Goal: Find specific page/section: Find specific page/section

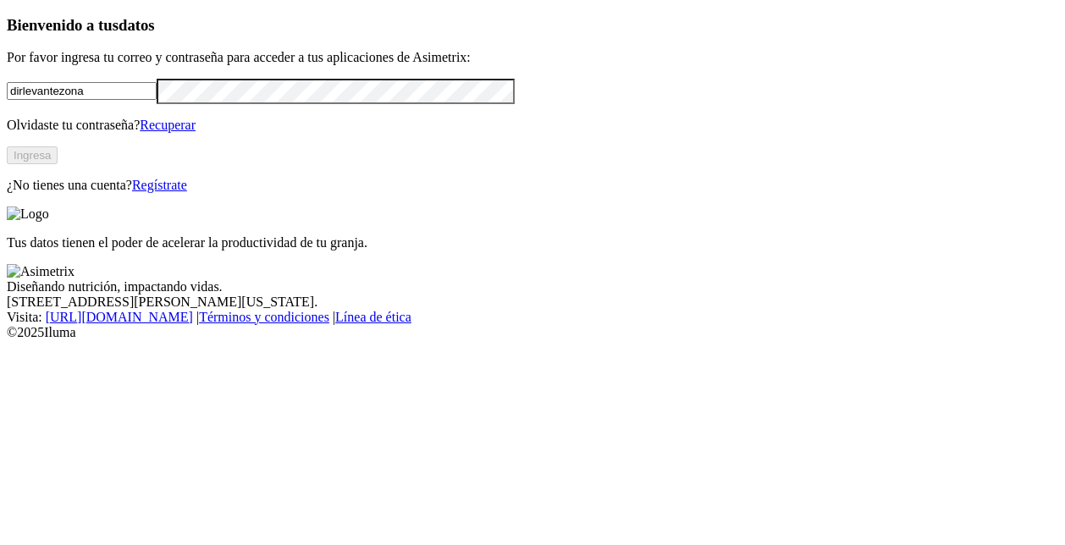
type input "[EMAIL_ADDRESS][DOMAIN_NAME]"
click at [58, 164] on button "Ingresa" at bounding box center [32, 155] width 51 height 18
